Goal: Understand process/instructions: Learn about a topic

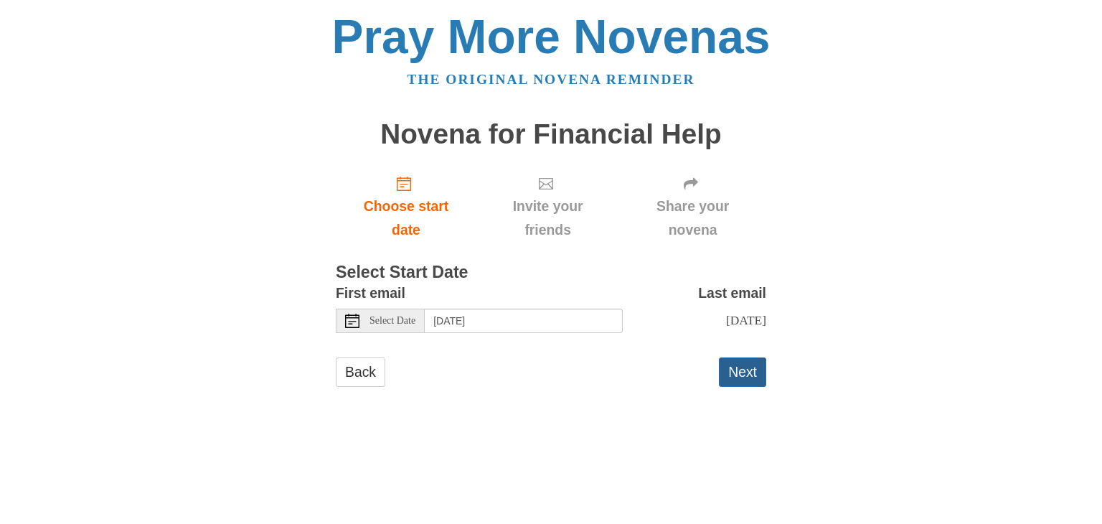
click at [739, 367] on button "Next" at bounding box center [742, 371] width 47 height 29
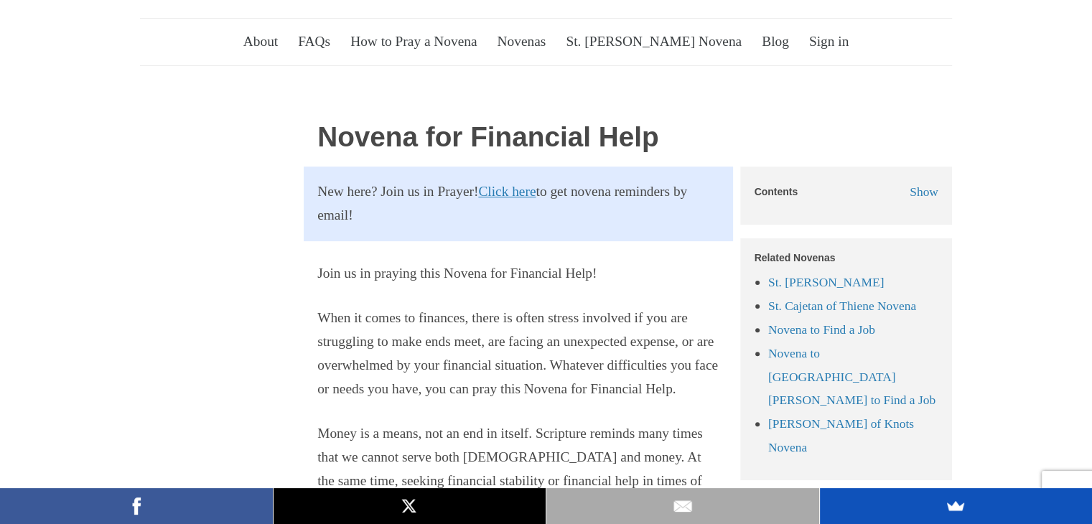
scroll to position [362, 0]
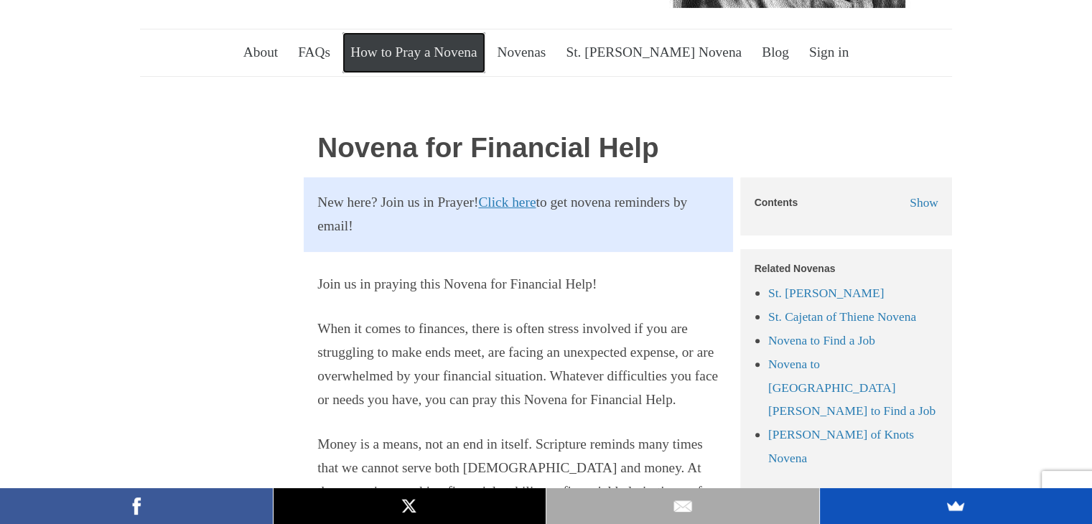
click at [444, 32] on link "How to Pray a Novena" at bounding box center [414, 52] width 144 height 40
